Goal: Check status: Check status

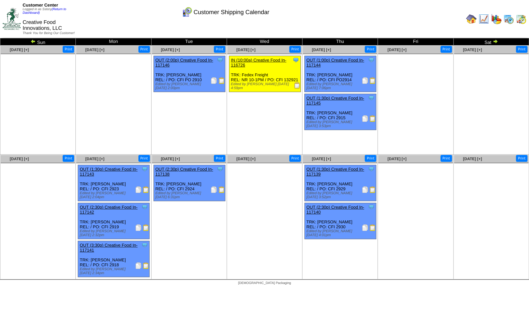
click at [509, 21] on img at bounding box center [508, 19] width 10 height 10
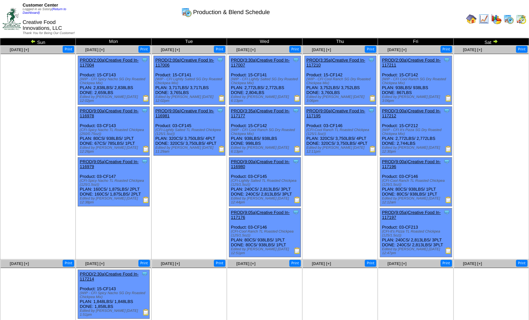
click at [494, 43] on img at bounding box center [495, 41] width 5 height 5
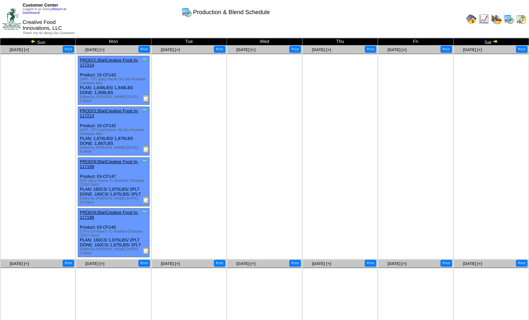
click at [495, 44] on link at bounding box center [494, 42] width 7 height 5
